Goal: Check status: Check status

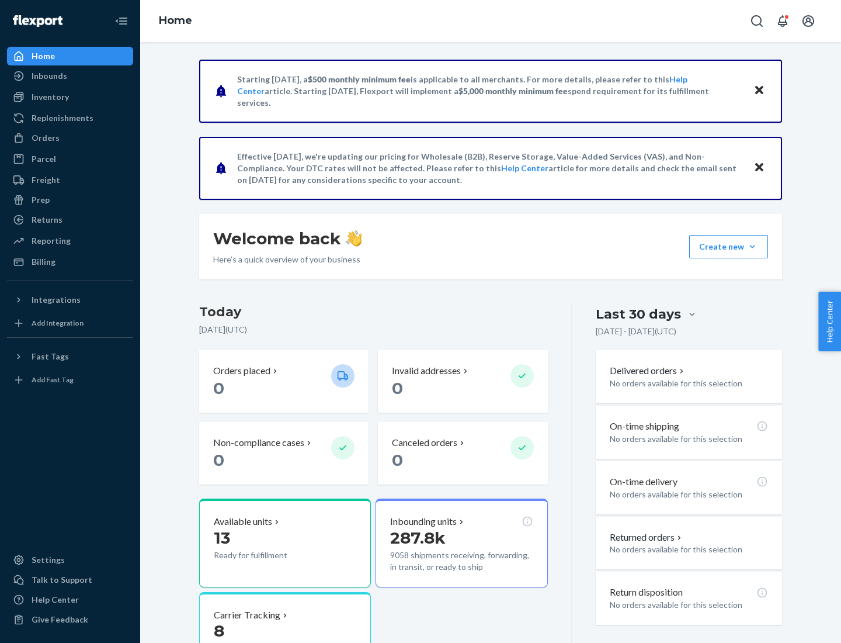
click at [752, 246] on button "Create new Create new inbound Create new order Create new product" at bounding box center [728, 246] width 79 height 23
click at [48, 76] on div "Inbounds" at bounding box center [50, 76] width 36 height 12
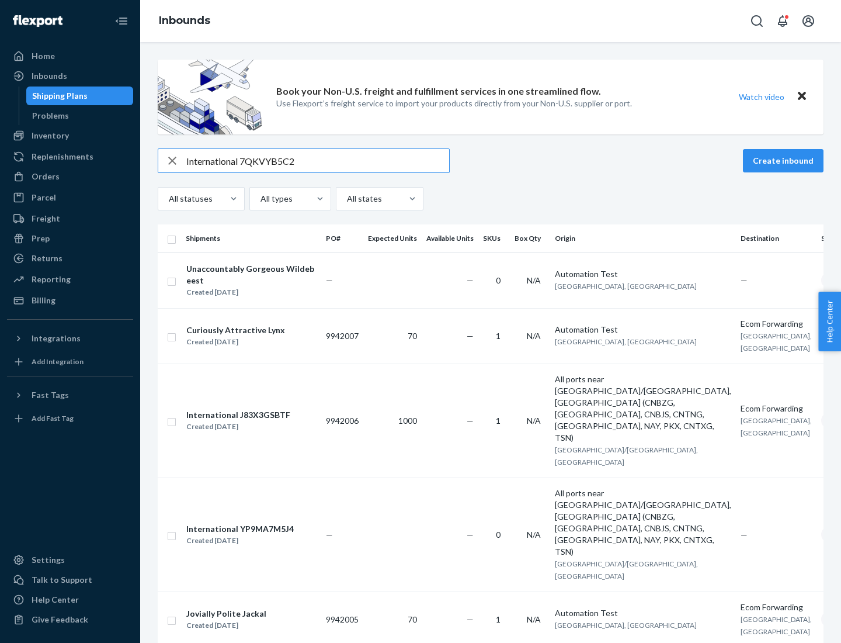
type input "International 7QKVYB5C29"
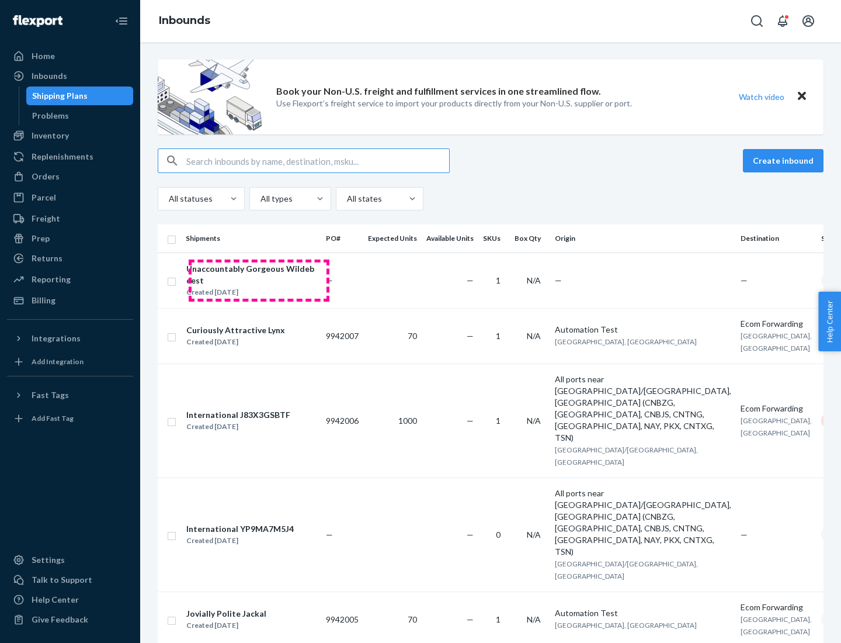
click at [259, 280] on div "Unaccountably Gorgeous Wildebeest" at bounding box center [251, 274] width 130 height 23
